Goal: Task Accomplishment & Management: Complete application form

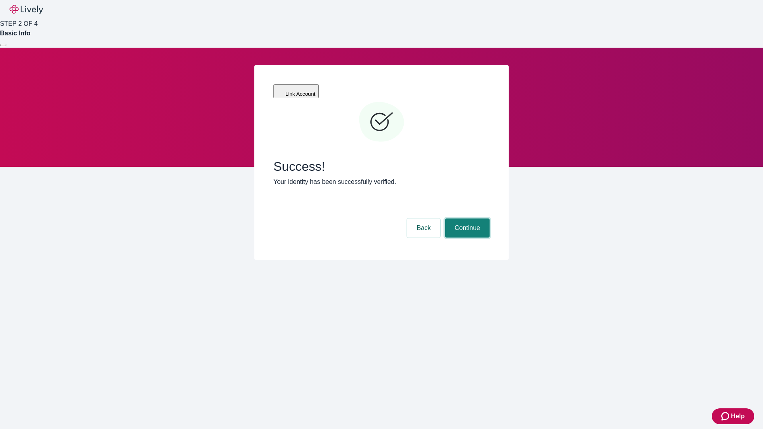
click at [466, 219] on button "Continue" at bounding box center [467, 228] width 45 height 19
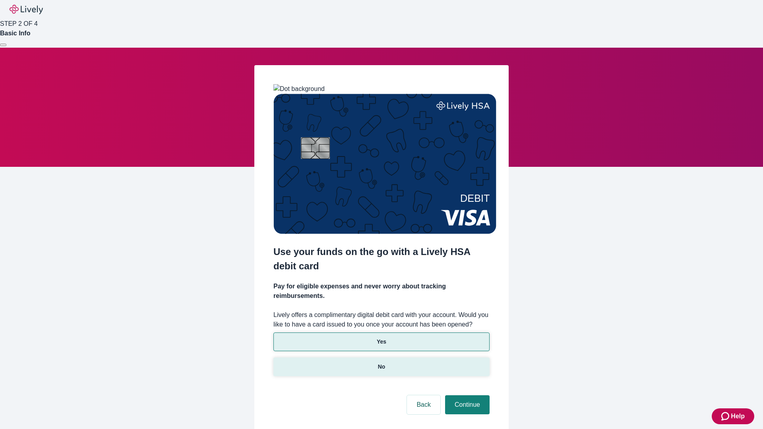
click at [381, 363] on p "No" at bounding box center [382, 367] width 8 height 8
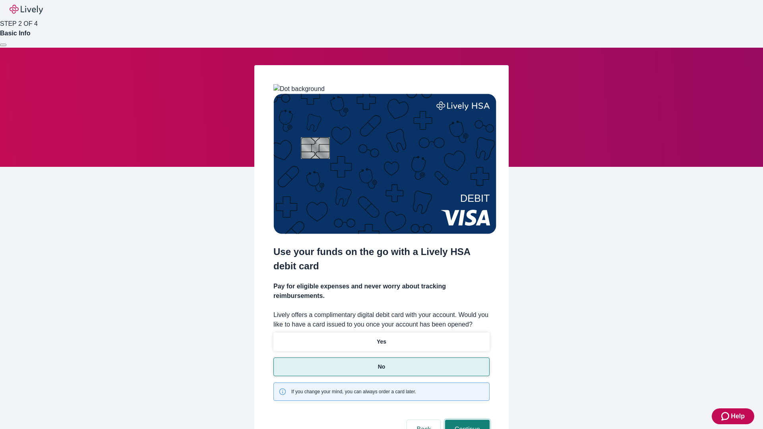
click at [466, 420] on button "Continue" at bounding box center [467, 429] width 45 height 19
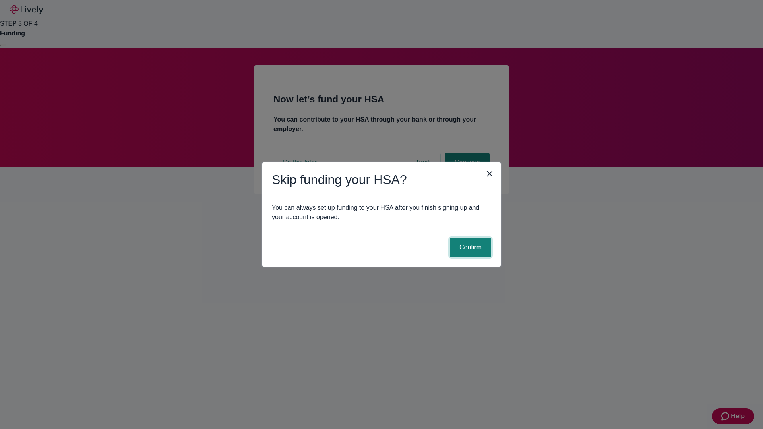
click at [469, 248] on button "Confirm" at bounding box center [470, 247] width 41 height 19
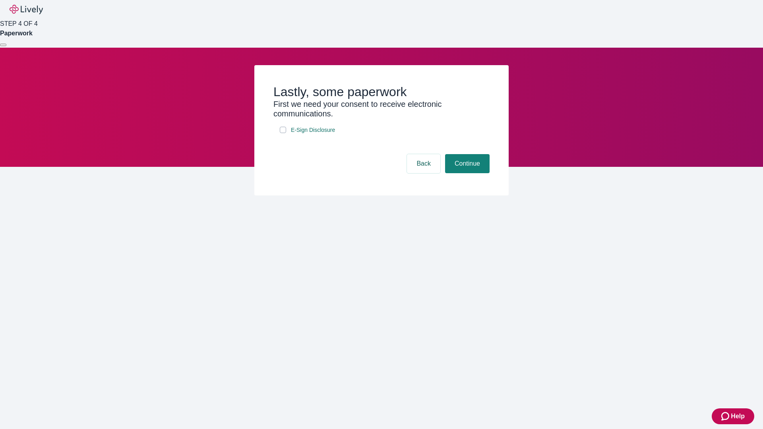
click at [283, 133] on input "E-Sign Disclosure" at bounding box center [283, 130] width 6 height 6
checkbox input "true"
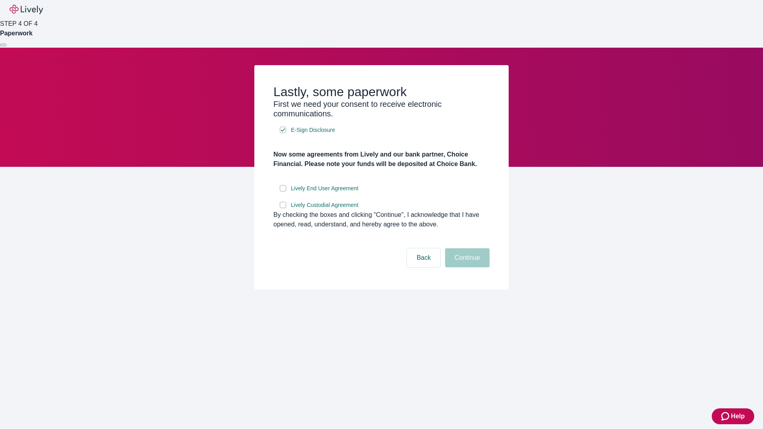
click at [283, 192] on input "Lively End User Agreement" at bounding box center [283, 188] width 6 height 6
checkbox input "true"
click at [283, 208] on input "Lively Custodial Agreement" at bounding box center [283, 205] width 6 height 6
checkbox input "true"
click at [466, 267] on button "Continue" at bounding box center [467, 257] width 45 height 19
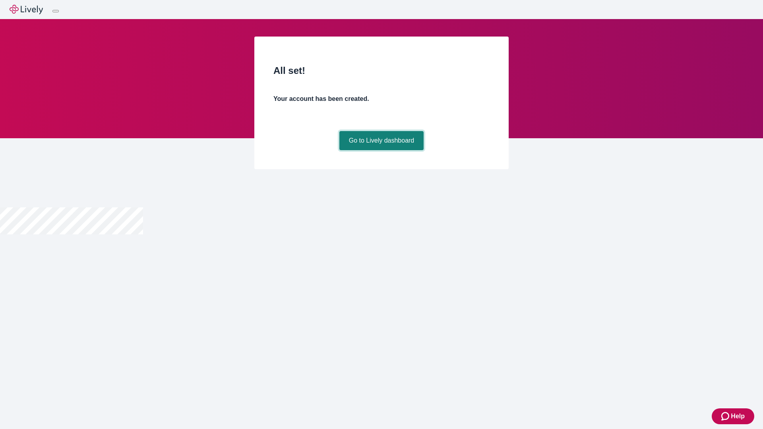
click at [381, 150] on link "Go to Lively dashboard" at bounding box center [381, 140] width 85 height 19
